Goal: Task Accomplishment & Management: Use online tool/utility

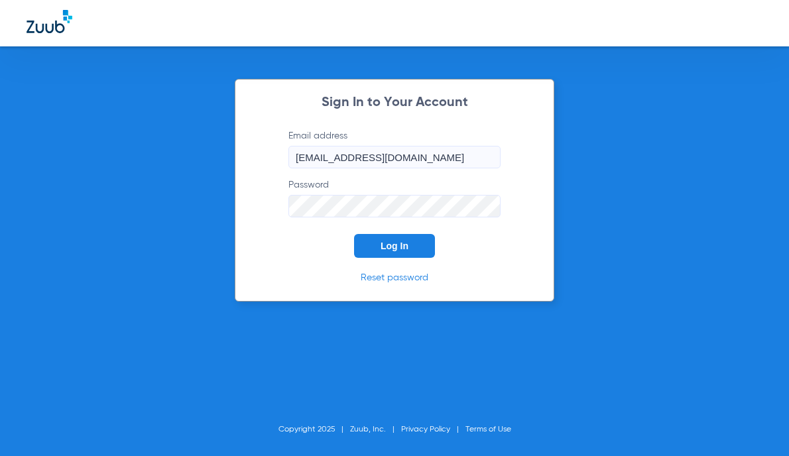
click at [413, 249] on button "Log In" at bounding box center [394, 246] width 81 height 24
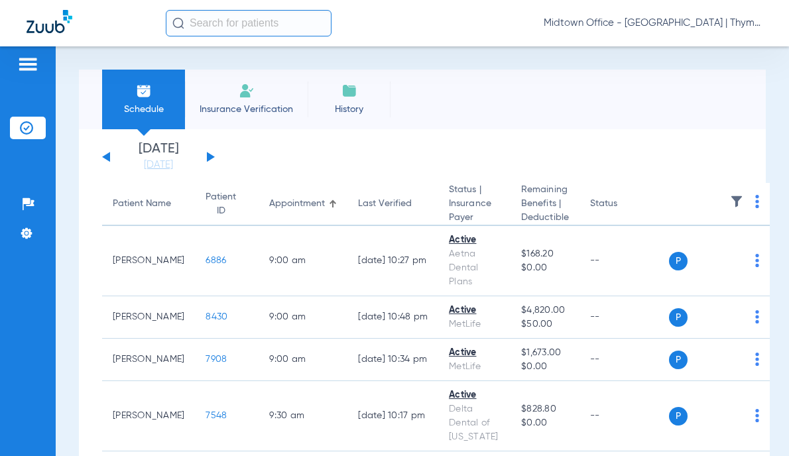
click at [226, 24] on input "text" at bounding box center [249, 23] width 166 height 27
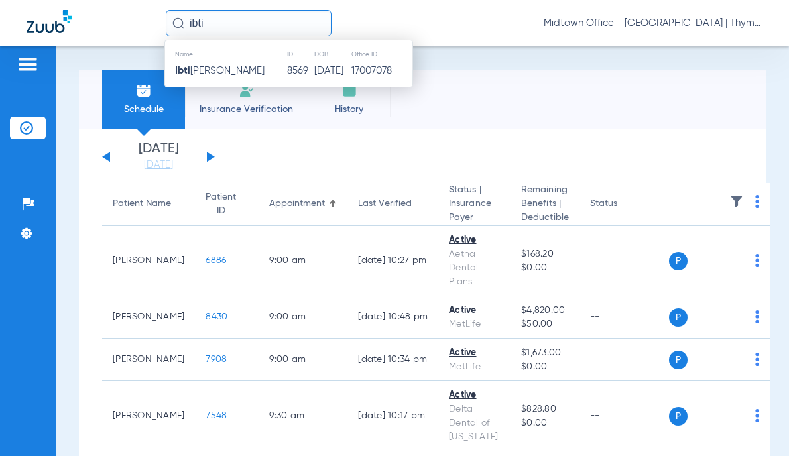
type input "ibti"
click at [246, 72] on td "Ibti [PERSON_NAME]" at bounding box center [225, 71] width 121 height 19
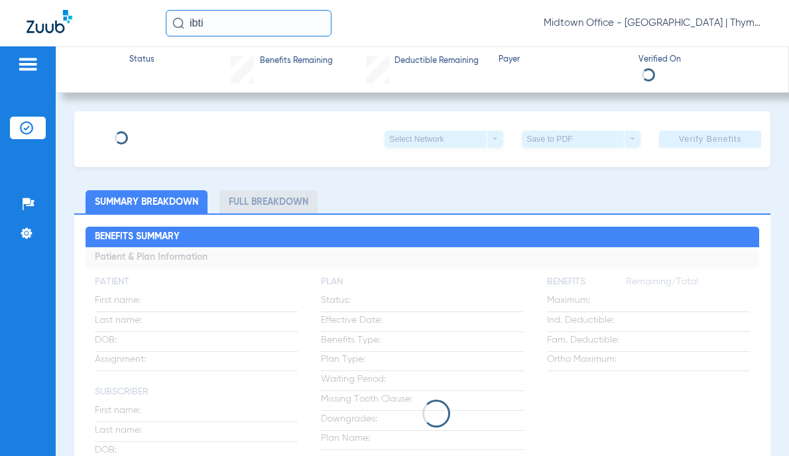
type input "Ibtisaam"
type input "Amin"
type input "[DATE]"
type input "U6508006602"
type input "2501843"
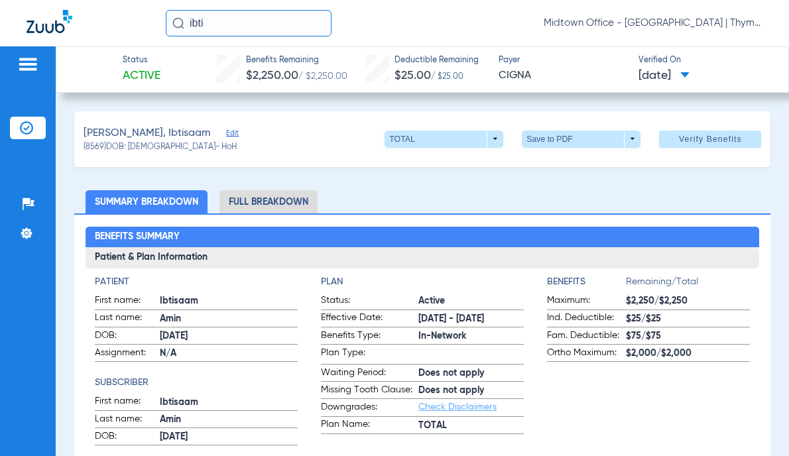
click at [226, 131] on span "Edit" at bounding box center [232, 135] width 12 height 13
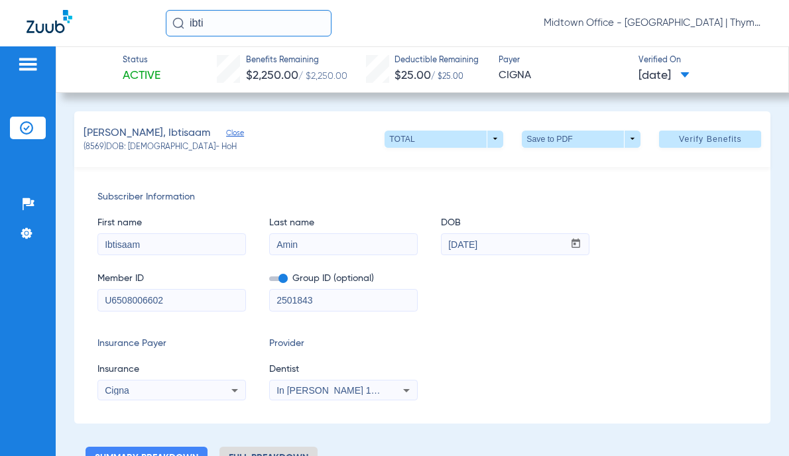
scroll to position [66, 0]
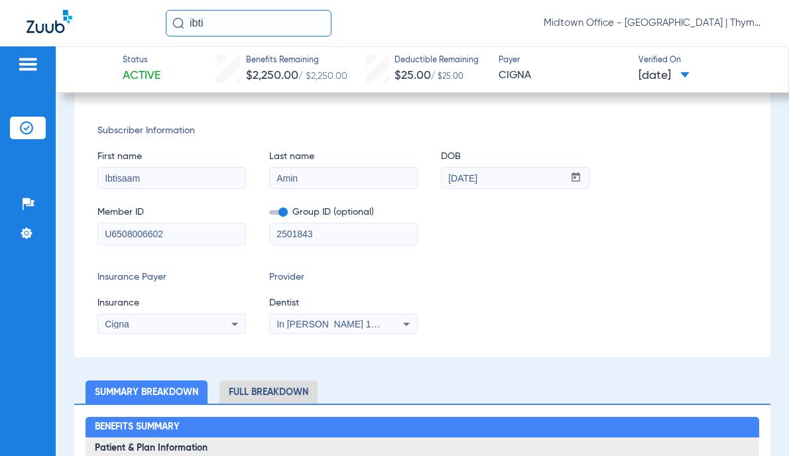
click at [323, 327] on span "In [PERSON_NAME] 1205114618" at bounding box center [347, 324] width 141 height 11
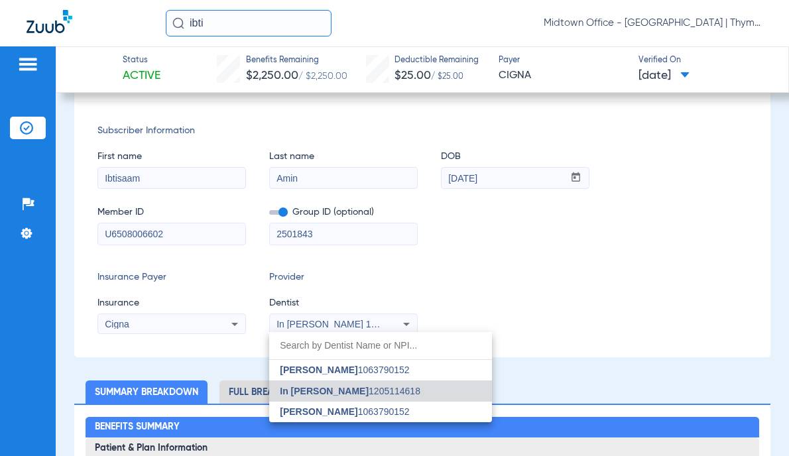
drag, startPoint x: 323, startPoint y: 327, endPoint x: 344, endPoint y: 386, distance: 62.7
click at [342, 409] on span "[PERSON_NAME]" at bounding box center [319, 412] width 78 height 11
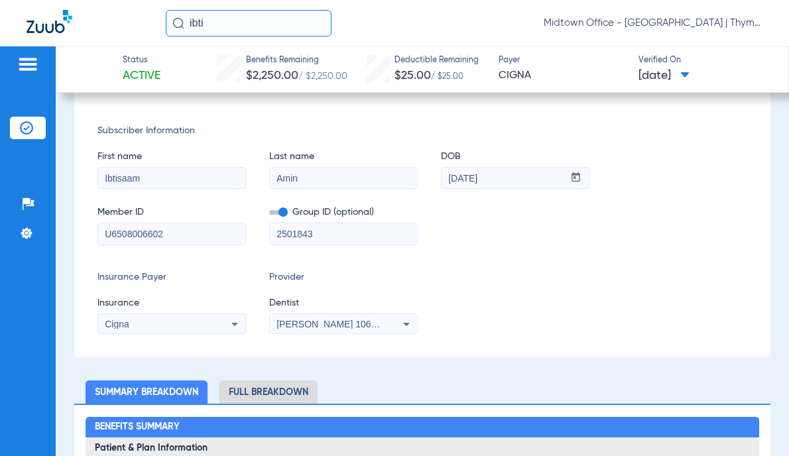
scroll to position [0, 0]
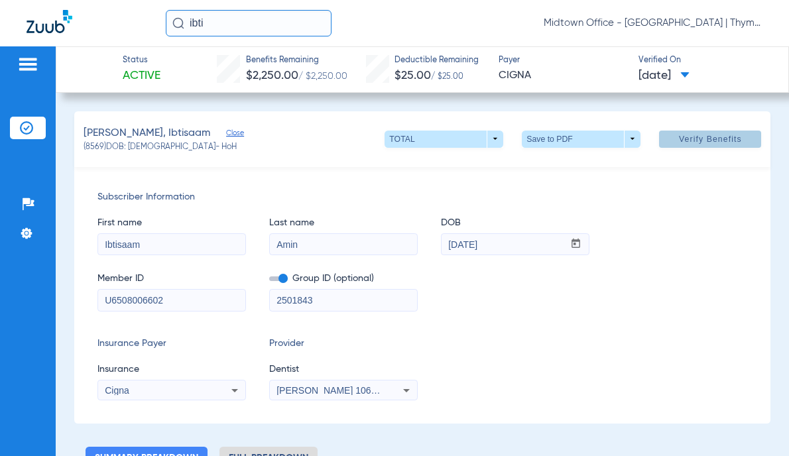
click at [700, 142] on span "Verify Benefits" at bounding box center [710, 139] width 63 height 11
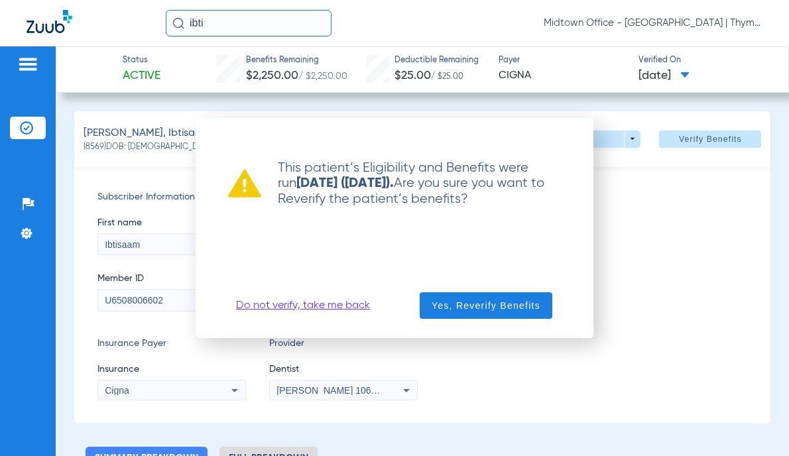
click at [451, 310] on span "Yes, Reverify Benefits" at bounding box center [486, 305] width 109 height 13
